Goal: Navigation & Orientation: Find specific page/section

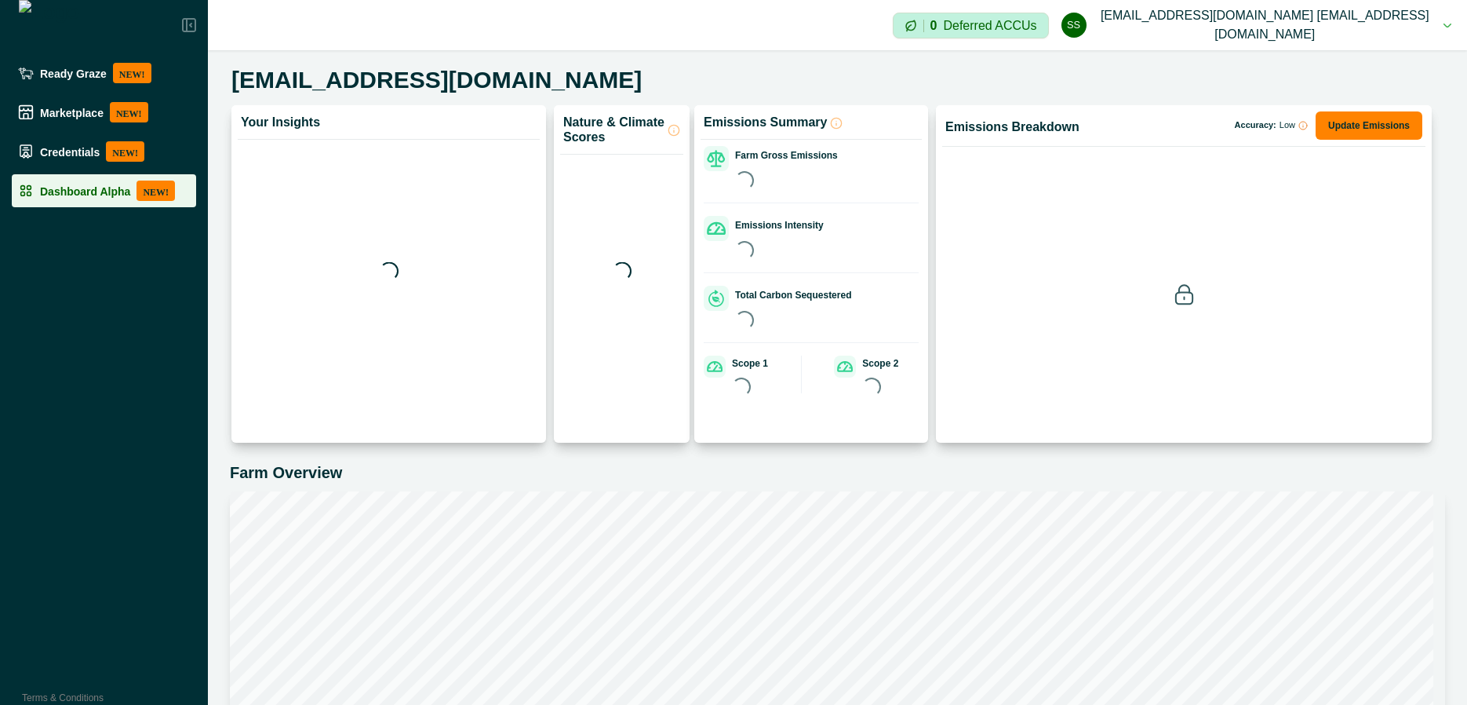
click at [124, 198] on div "Dashboard Alpha NEW!" at bounding box center [104, 190] width 172 height 20
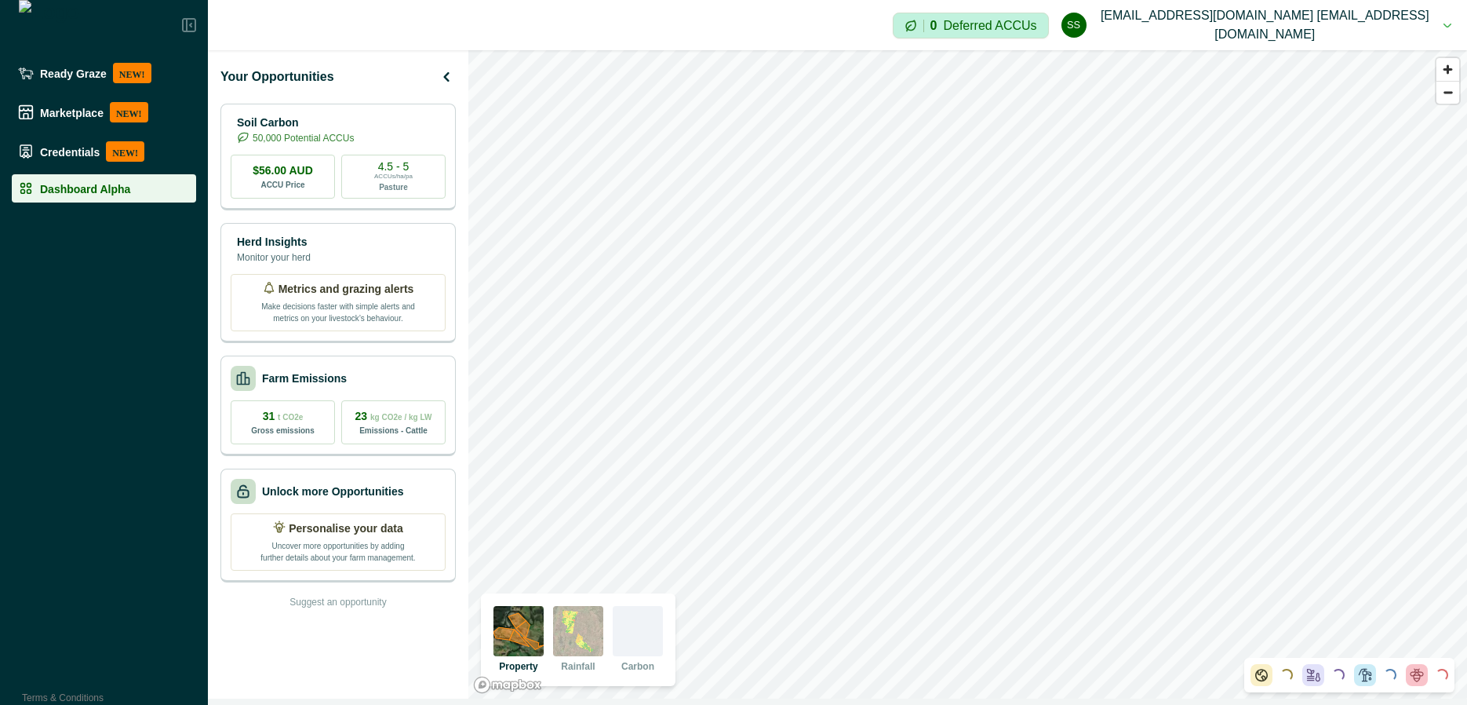
click at [639, 654] on div at bounding box center [638, 631] width 50 height 50
click at [657, 631] on div at bounding box center [638, 631] width 50 height 50
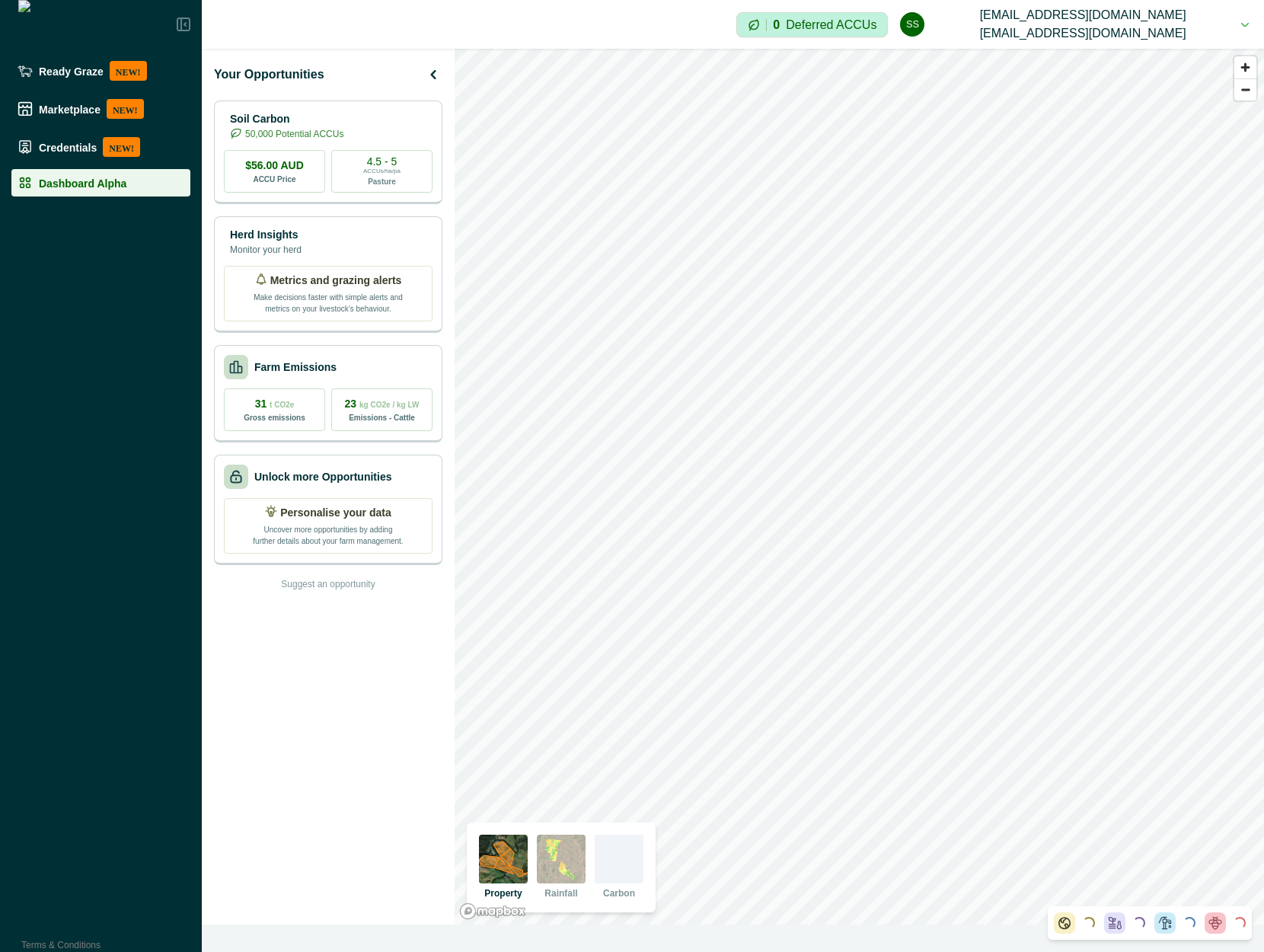
click at [628, 683] on div at bounding box center [619, 859] width 49 height 49
click at [633, 875] on div at bounding box center [619, 859] width 49 height 49
click at [626, 860] on div at bounding box center [619, 859] width 49 height 49
click at [573, 851] on img at bounding box center [561, 859] width 49 height 49
click at [512, 874] on img at bounding box center [504, 859] width 49 height 49
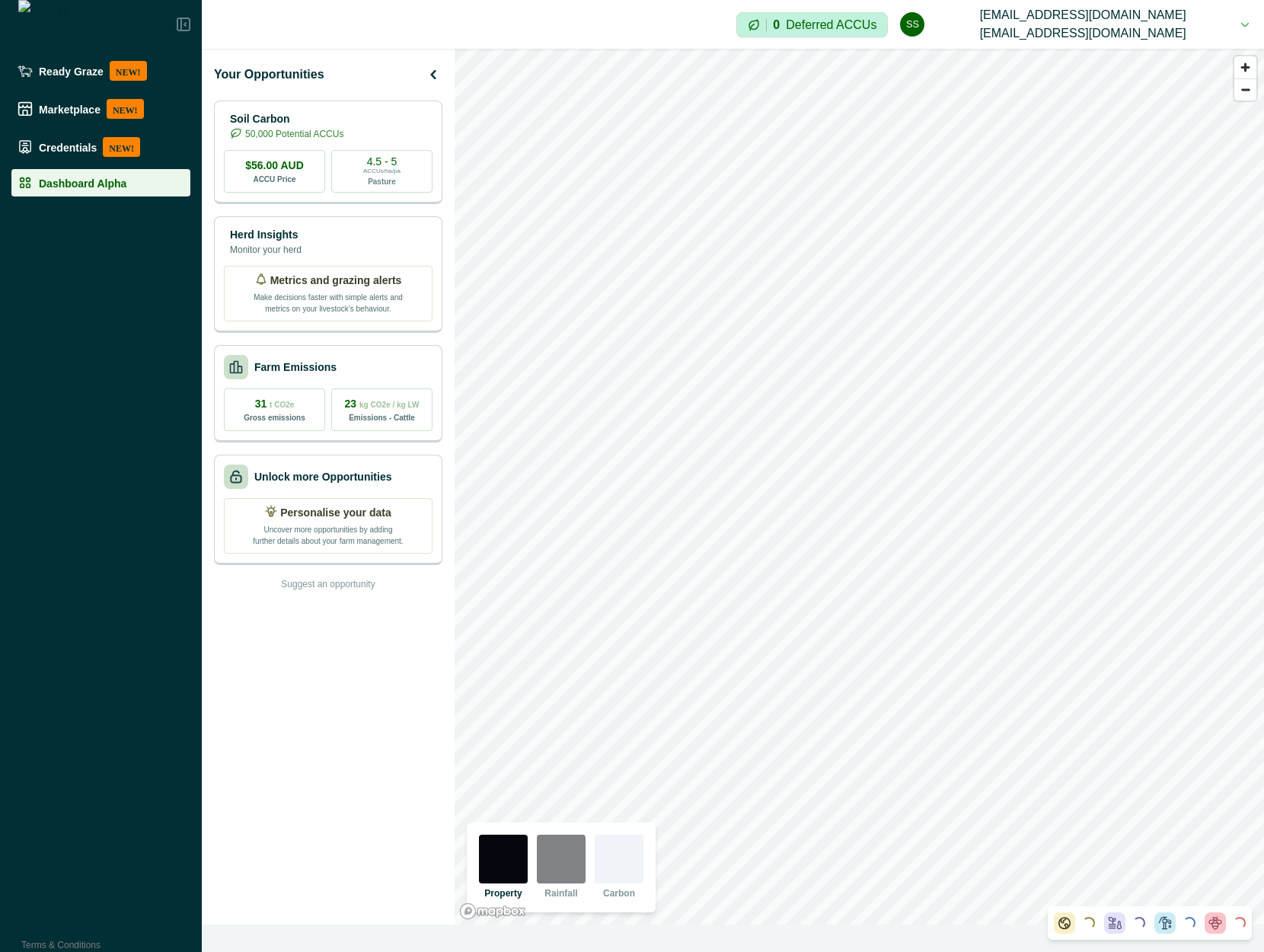
click at [557, 865] on img at bounding box center [561, 859] width 49 height 49
click at [617, 863] on div at bounding box center [619, 859] width 49 height 49
click at [602, 871] on div at bounding box center [619, 859] width 49 height 49
click at [579, 860] on img at bounding box center [561, 859] width 49 height 49
click at [627, 860] on div at bounding box center [619, 859] width 49 height 49
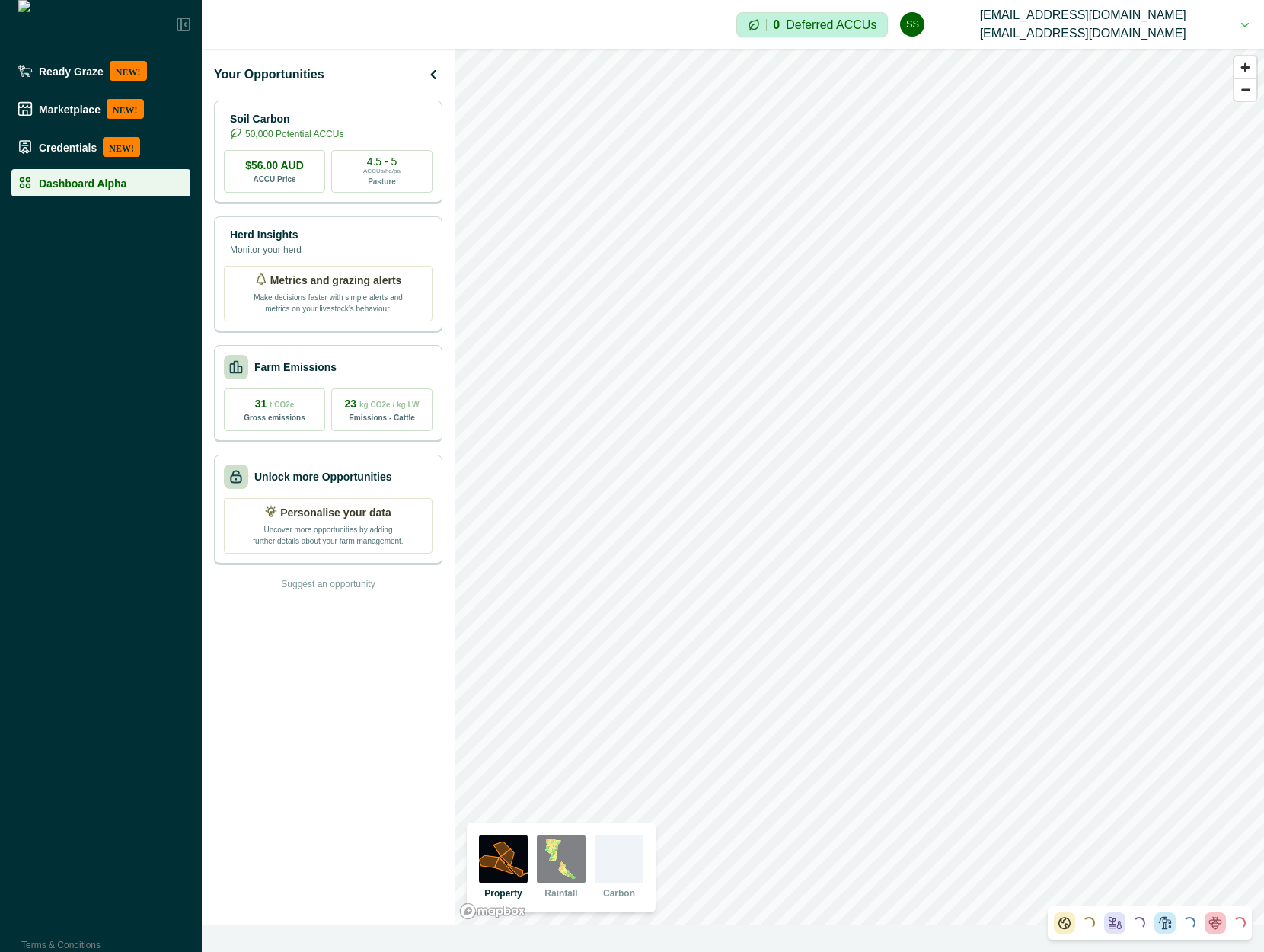
click at [627, 871] on div at bounding box center [619, 859] width 49 height 49
click at [553, 873] on img at bounding box center [561, 859] width 49 height 49
click at [636, 878] on div at bounding box center [619, 859] width 49 height 49
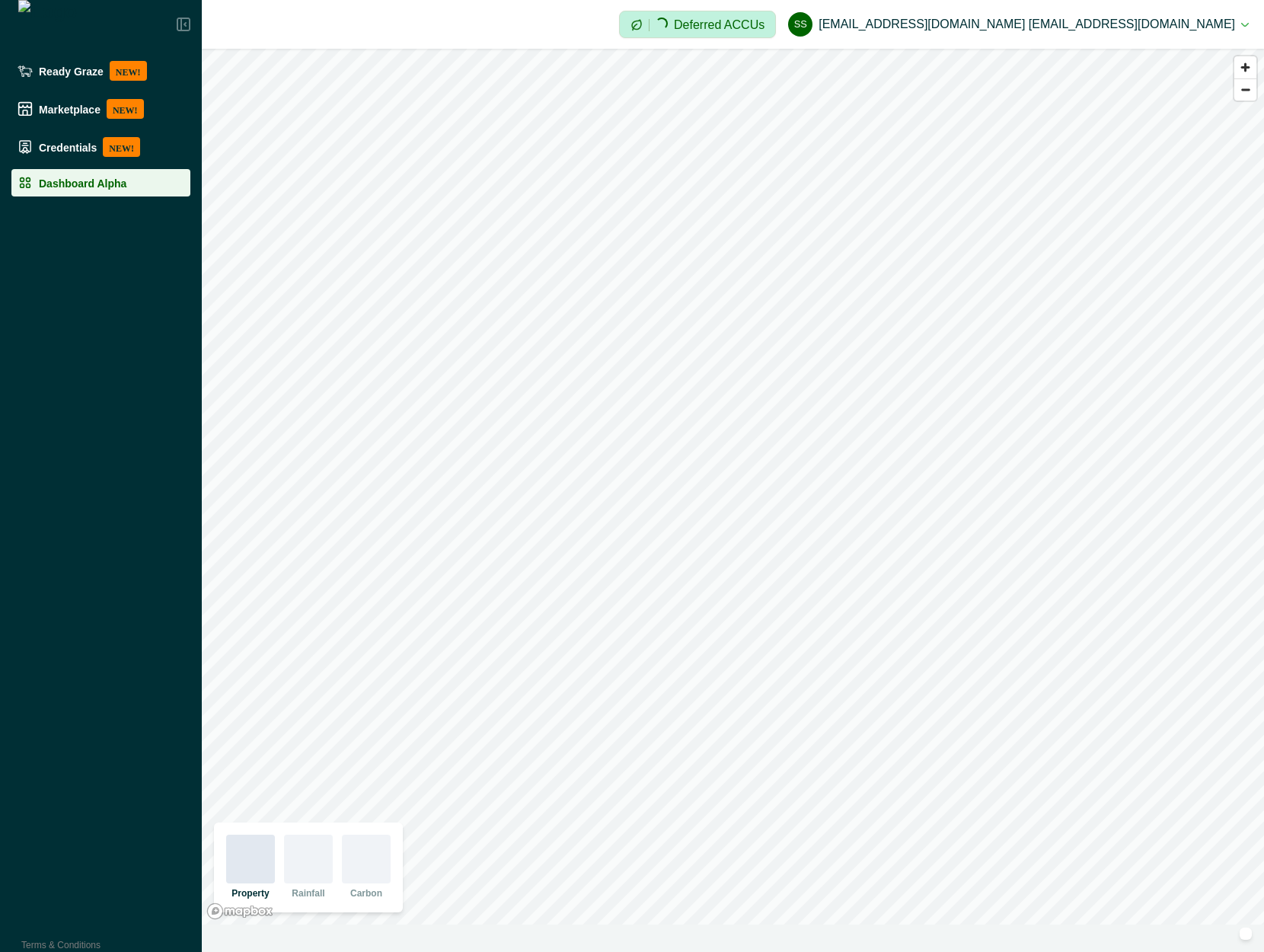
click at [369, 875] on div at bounding box center [366, 859] width 49 height 49
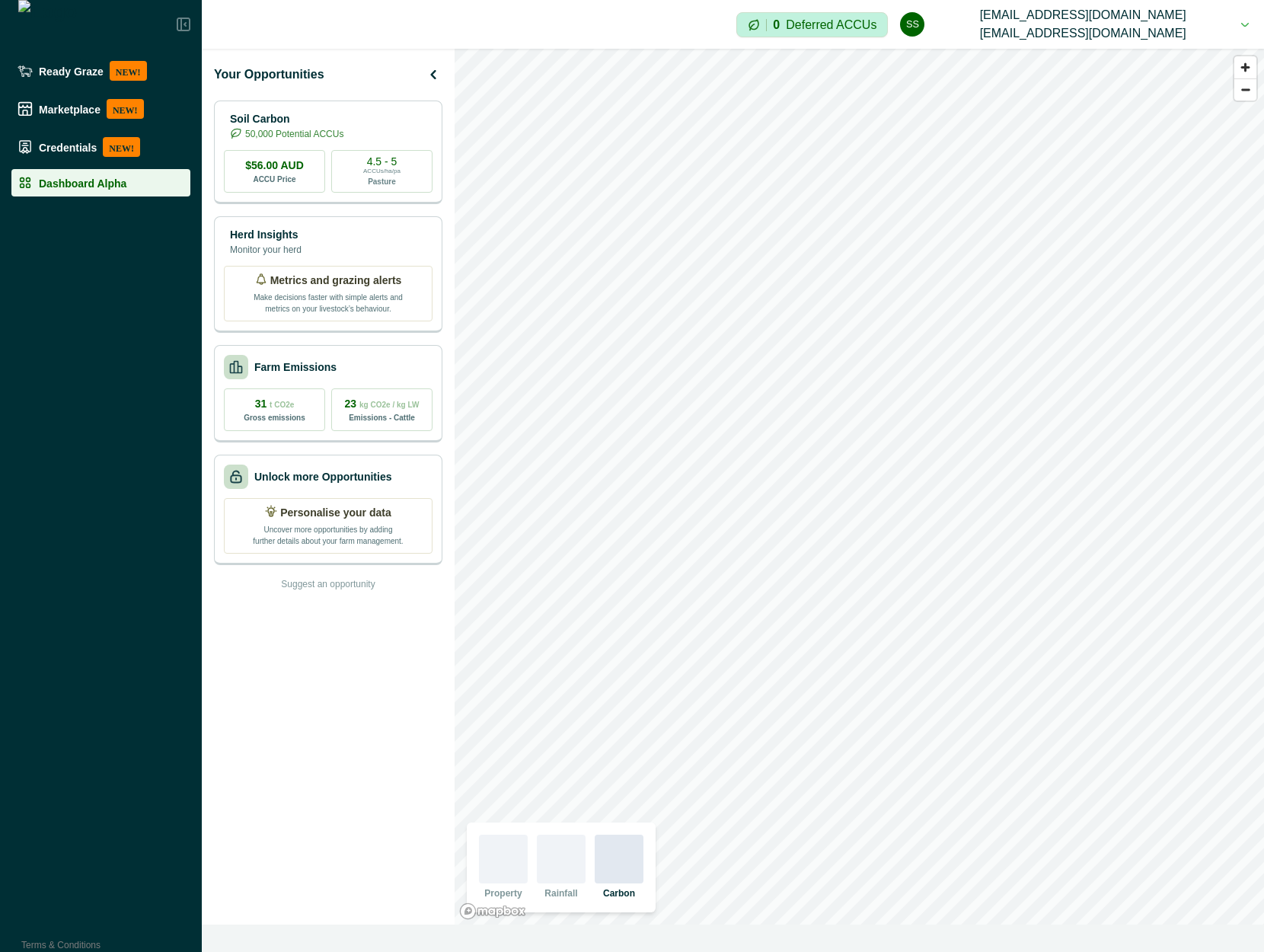
click at [612, 862] on div at bounding box center [619, 859] width 49 height 49
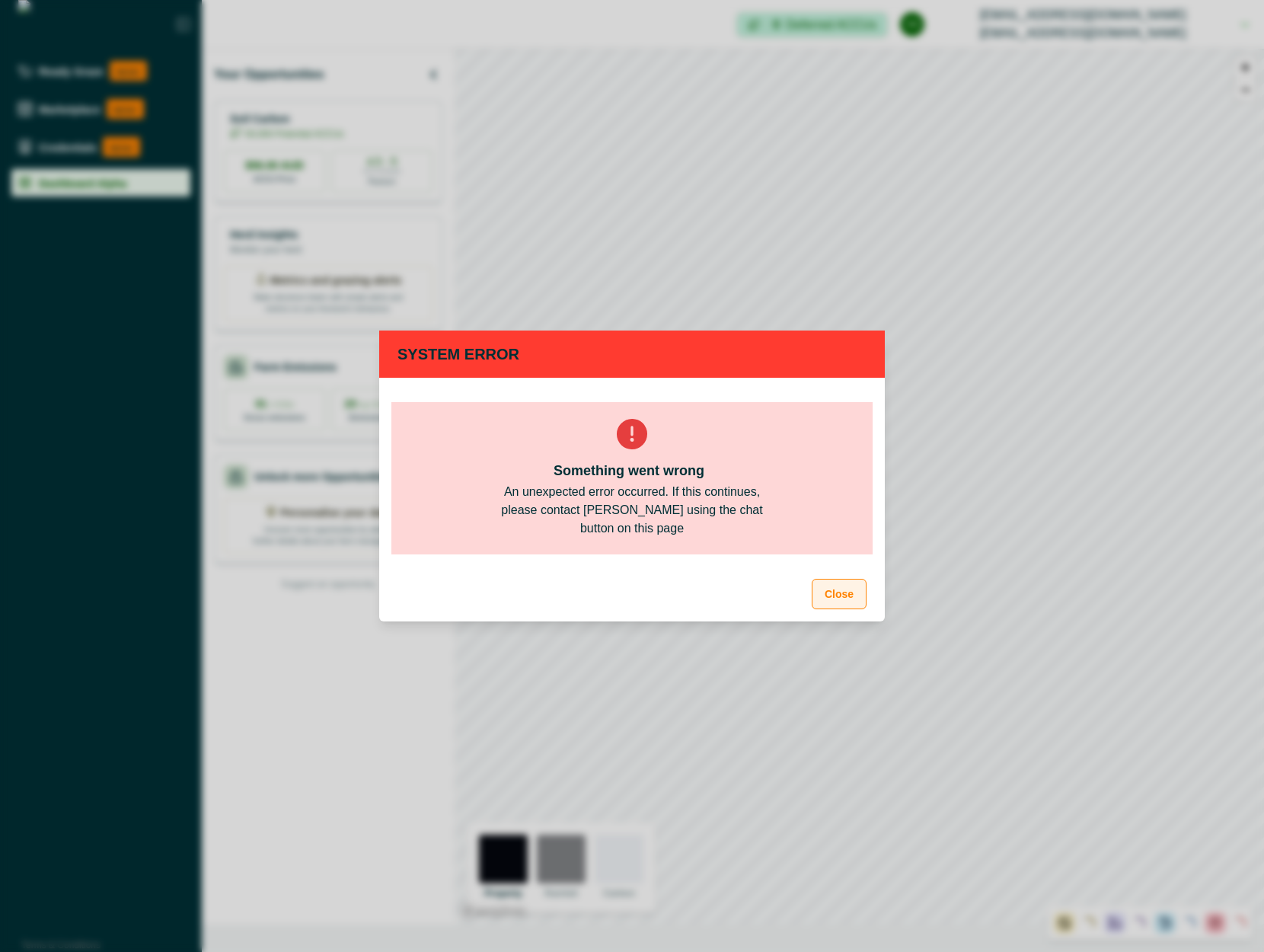
click at [839, 593] on button "Close" at bounding box center [839, 593] width 54 height 30
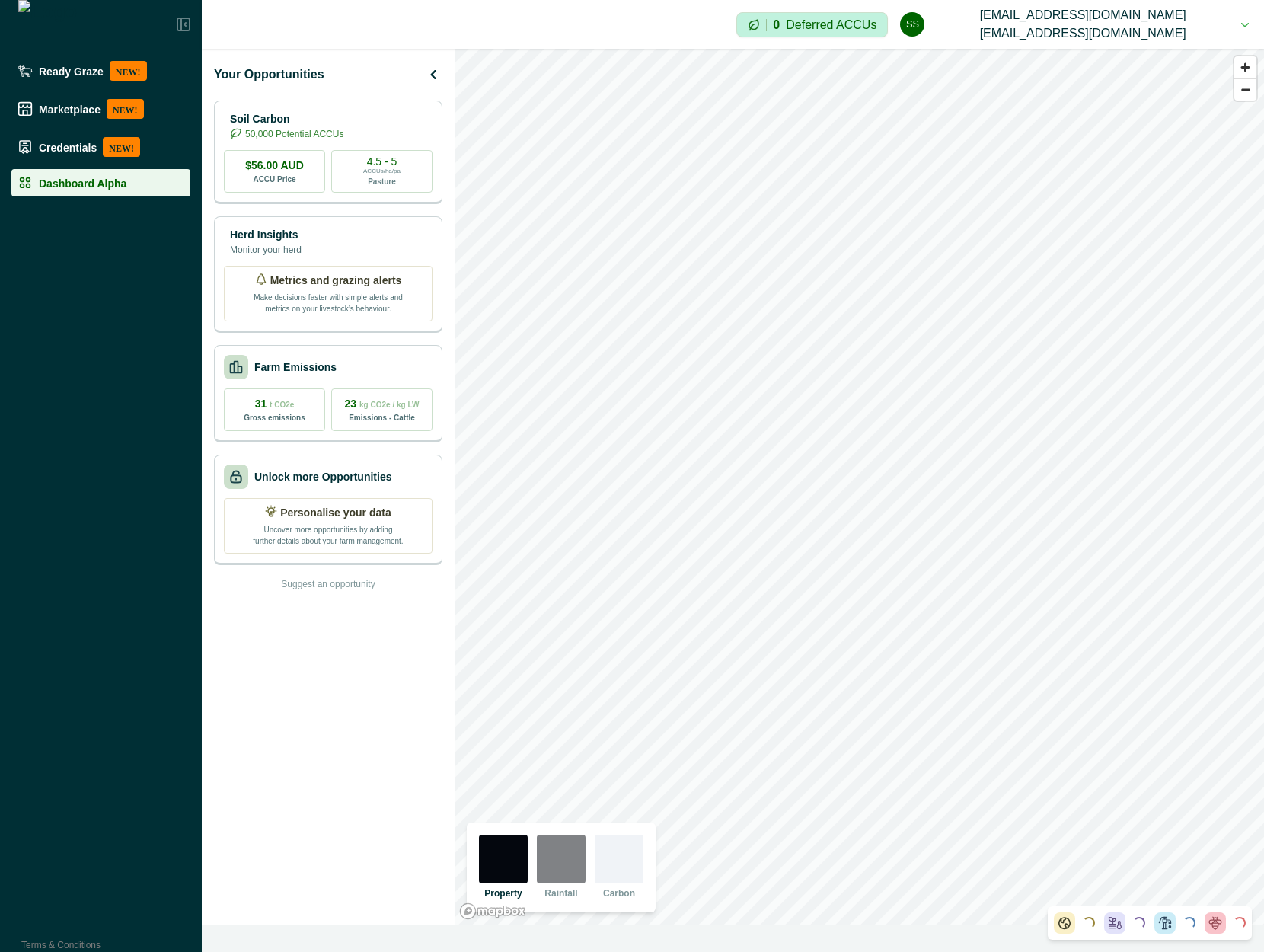
click at [635, 854] on div at bounding box center [619, 859] width 49 height 49
click at [614, 870] on div at bounding box center [619, 859] width 49 height 49
click at [614, 868] on div at bounding box center [619, 859] width 49 height 49
click at [619, 859] on div at bounding box center [619, 859] width 49 height 49
click at [550, 862] on img at bounding box center [561, 859] width 49 height 49
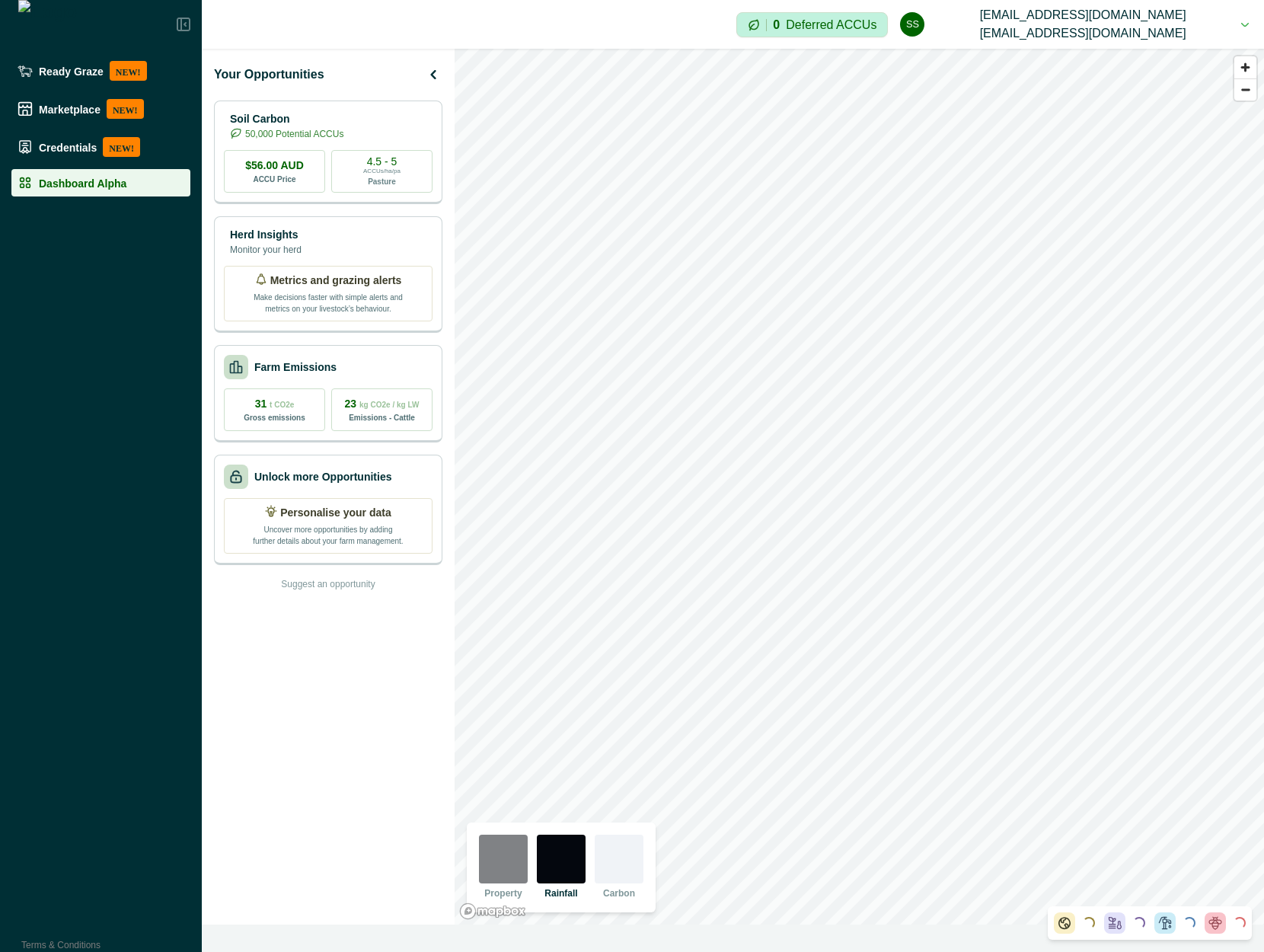
click at [617, 862] on div at bounding box center [619, 859] width 49 height 49
